Goal: Task Accomplishment & Management: Manage account settings

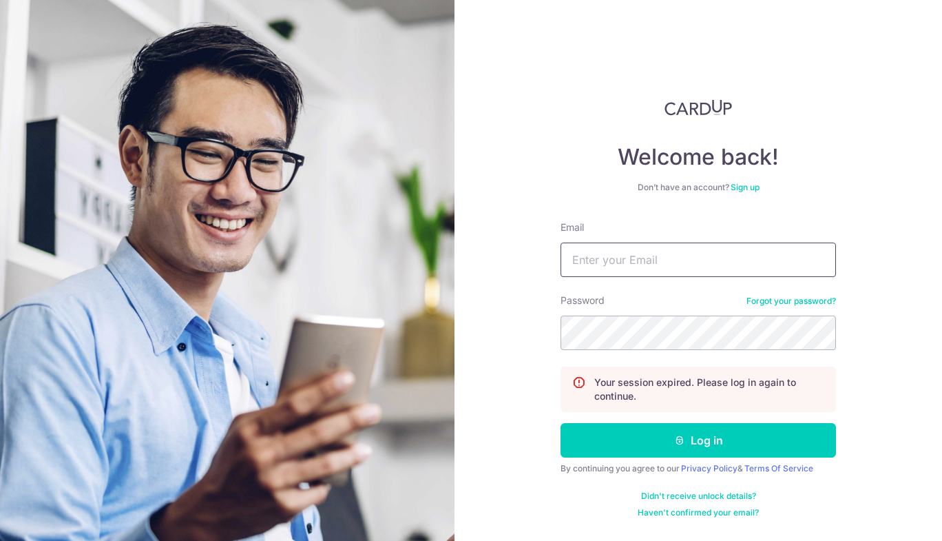
click at [654, 256] on input "Email" at bounding box center [698, 259] width 275 height 34
type input "[EMAIL_ADDRESS][DOMAIN_NAME]"
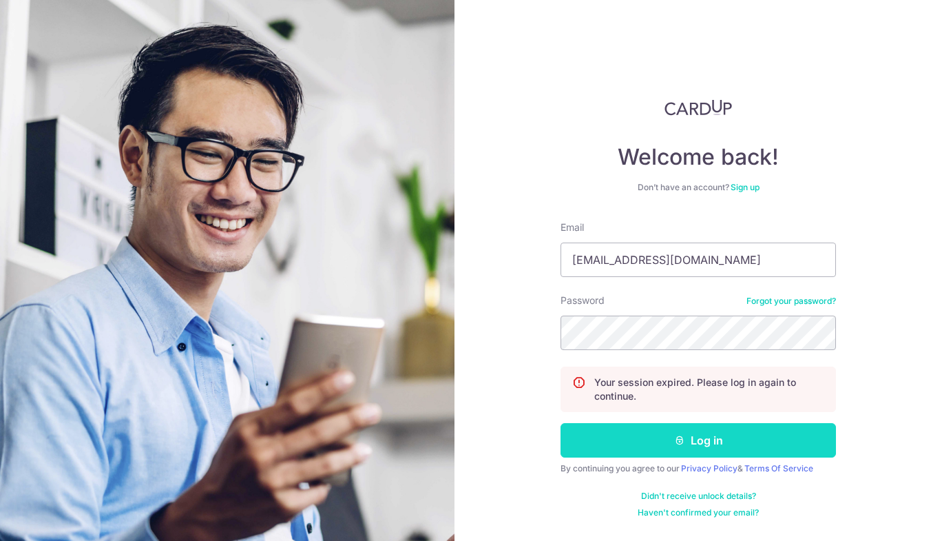
click at [653, 446] on button "Log in" at bounding box center [698, 440] width 275 height 34
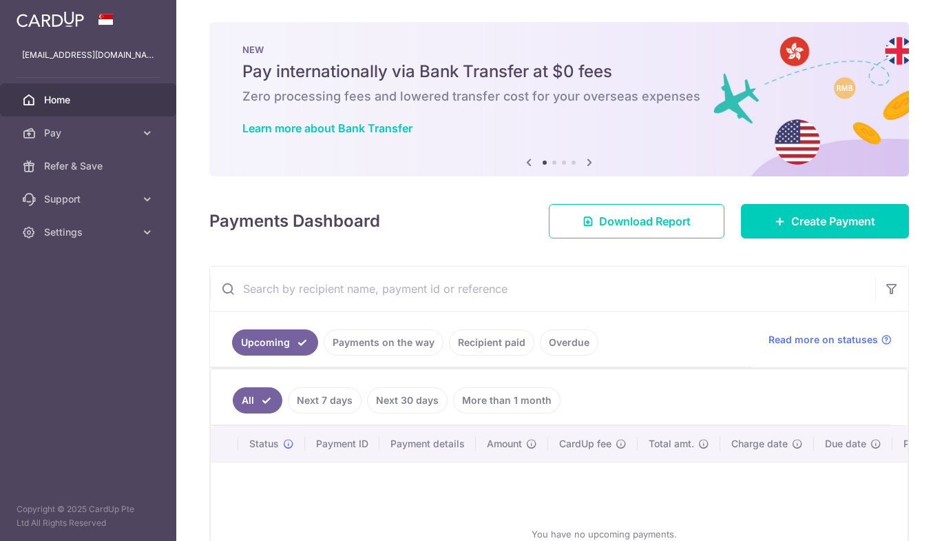
scroll to position [139, 0]
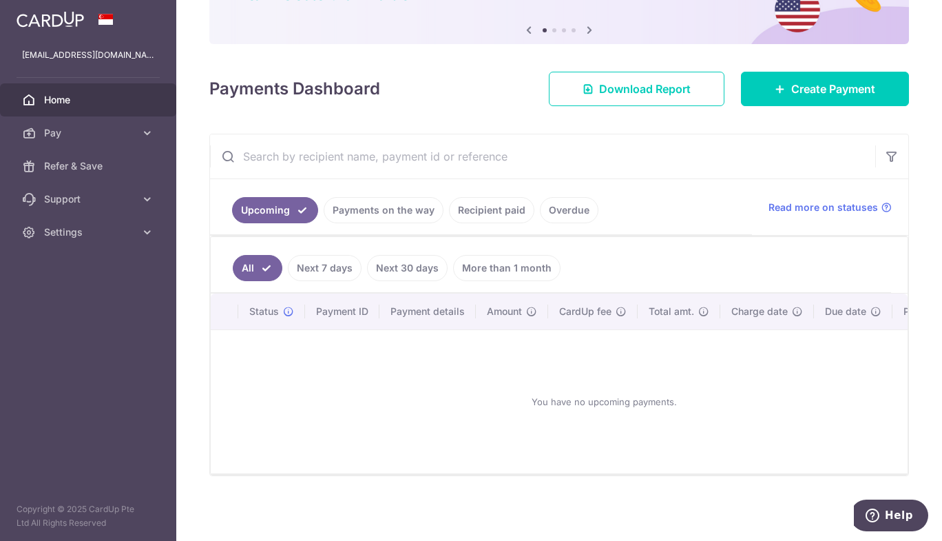
click at [384, 199] on link "Payments on the way" at bounding box center [384, 210] width 120 height 26
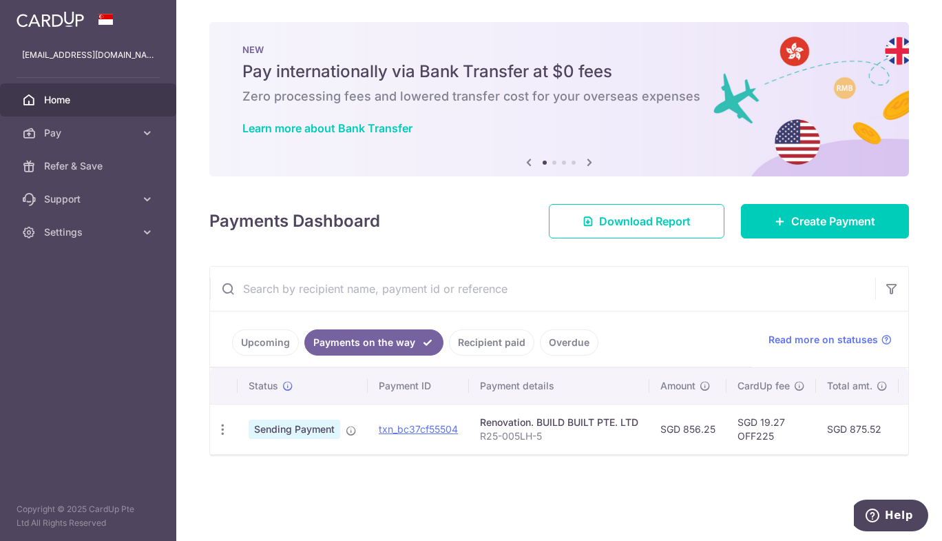
scroll to position [0, 0]
